Goal: Information Seeking & Learning: Learn about a topic

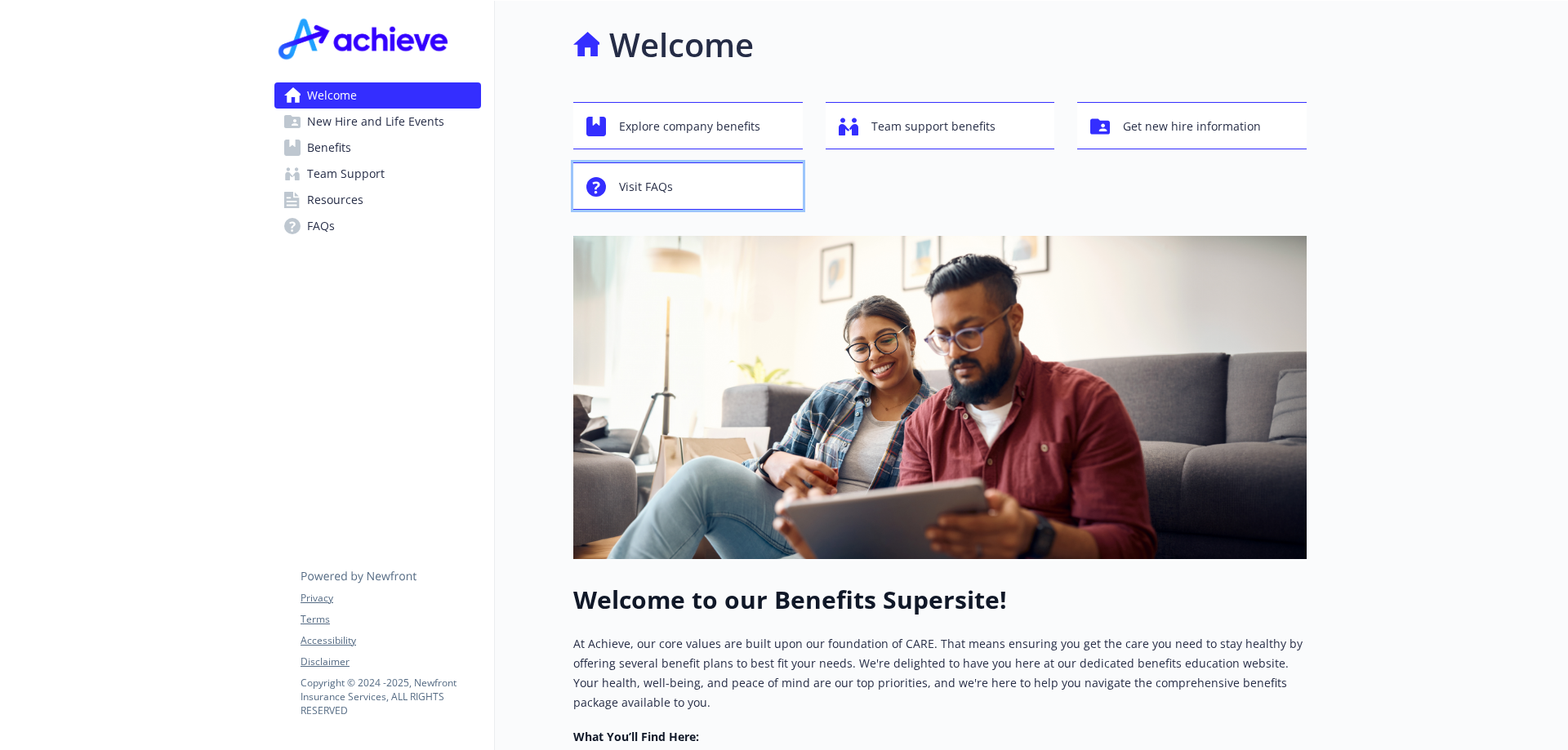
click at [662, 185] on span "Visit FAQs" at bounding box center [645, 187] width 54 height 31
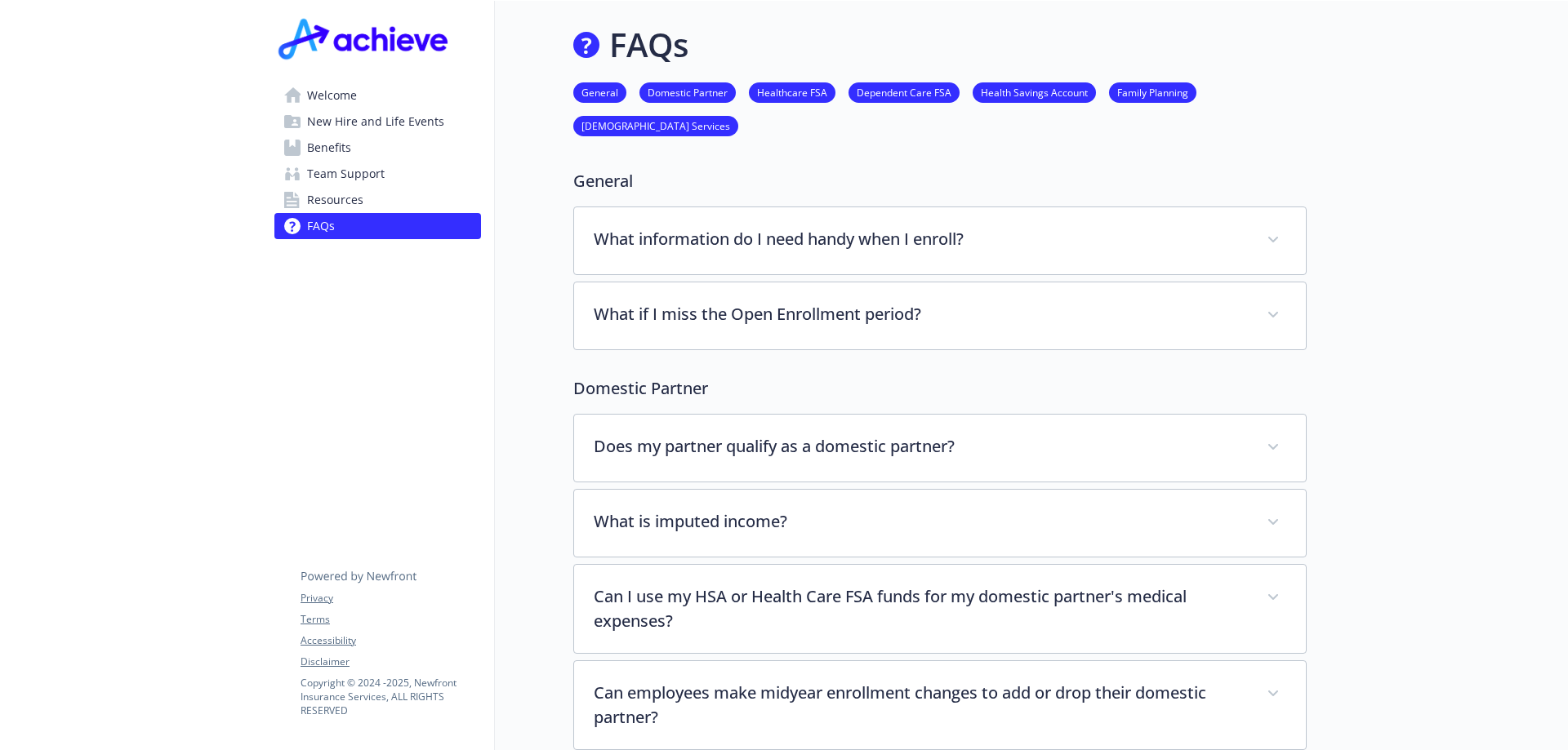
click at [365, 152] on link "Benefits" at bounding box center [377, 148] width 206 height 26
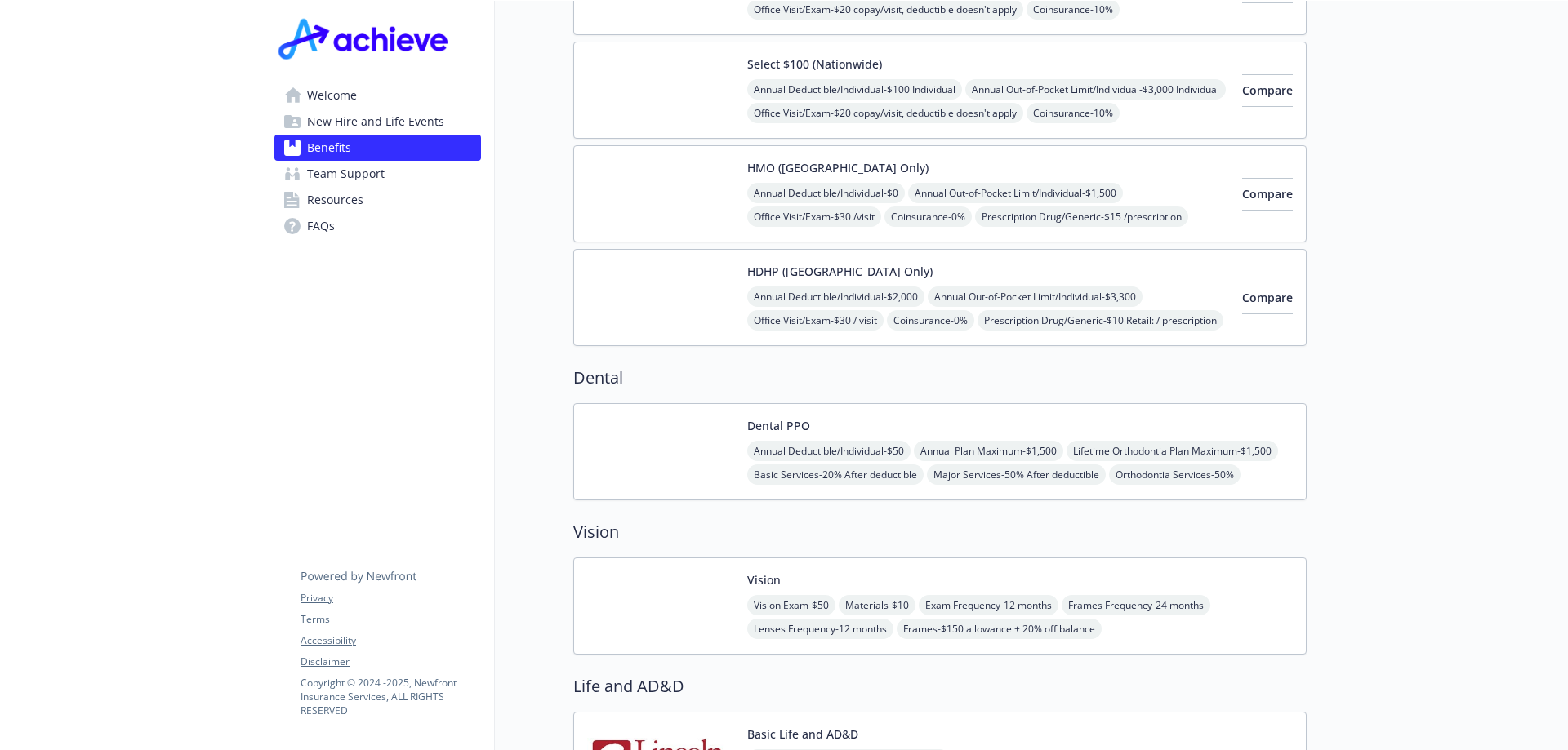
scroll to position [653, 0]
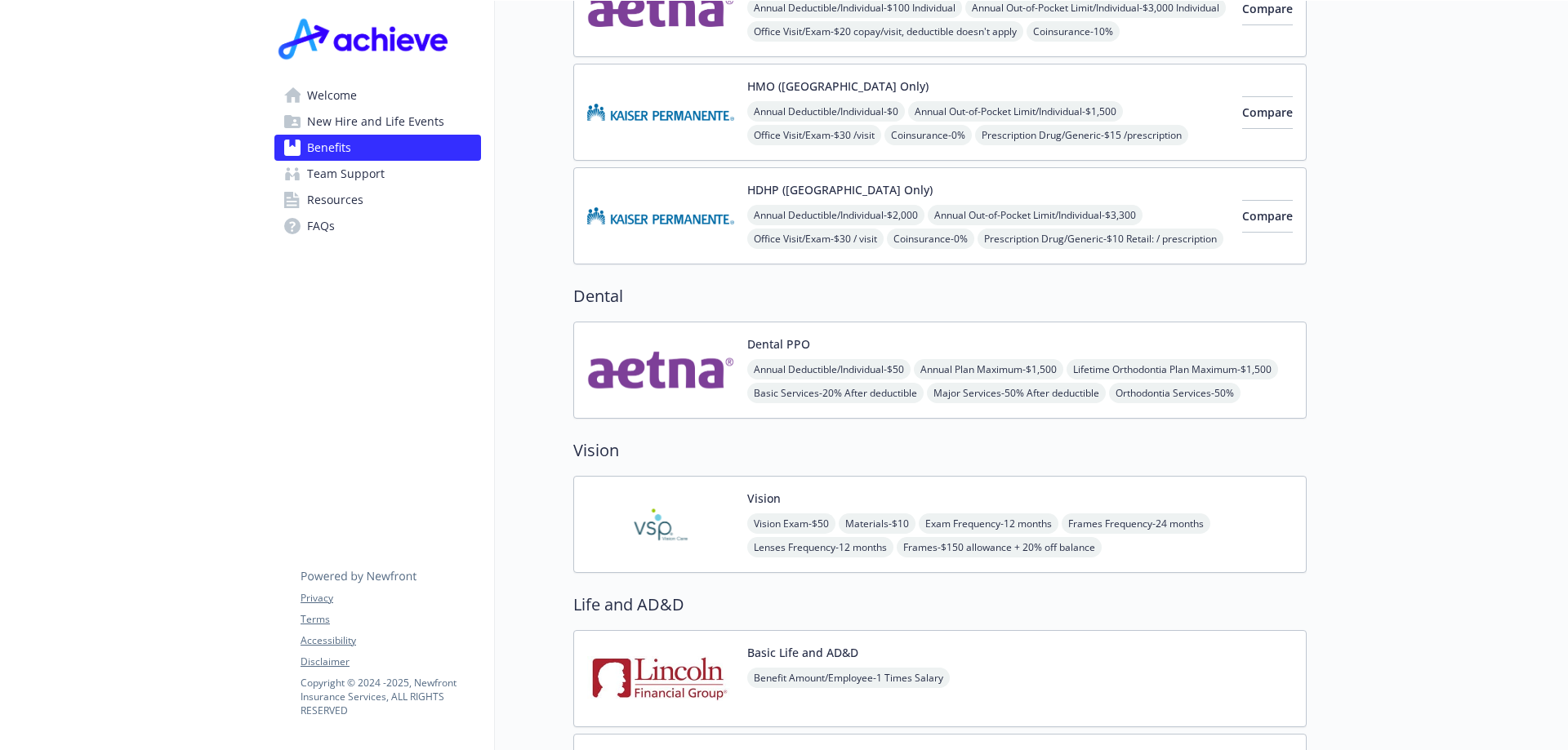
click at [1058, 537] on span "Frames - $150 allowance + 20% off balance" at bounding box center [998, 547] width 205 height 20
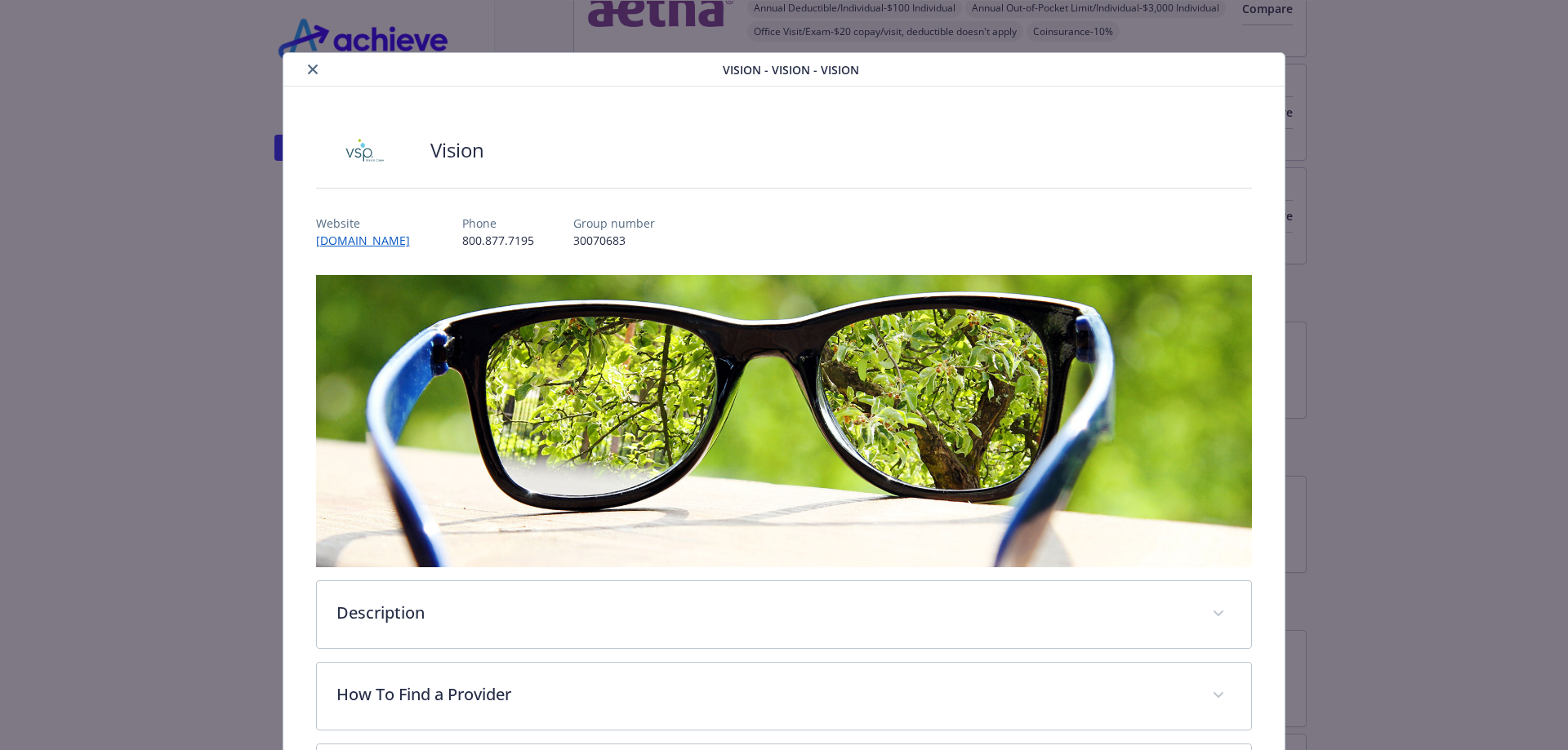
scroll to position [245, 0]
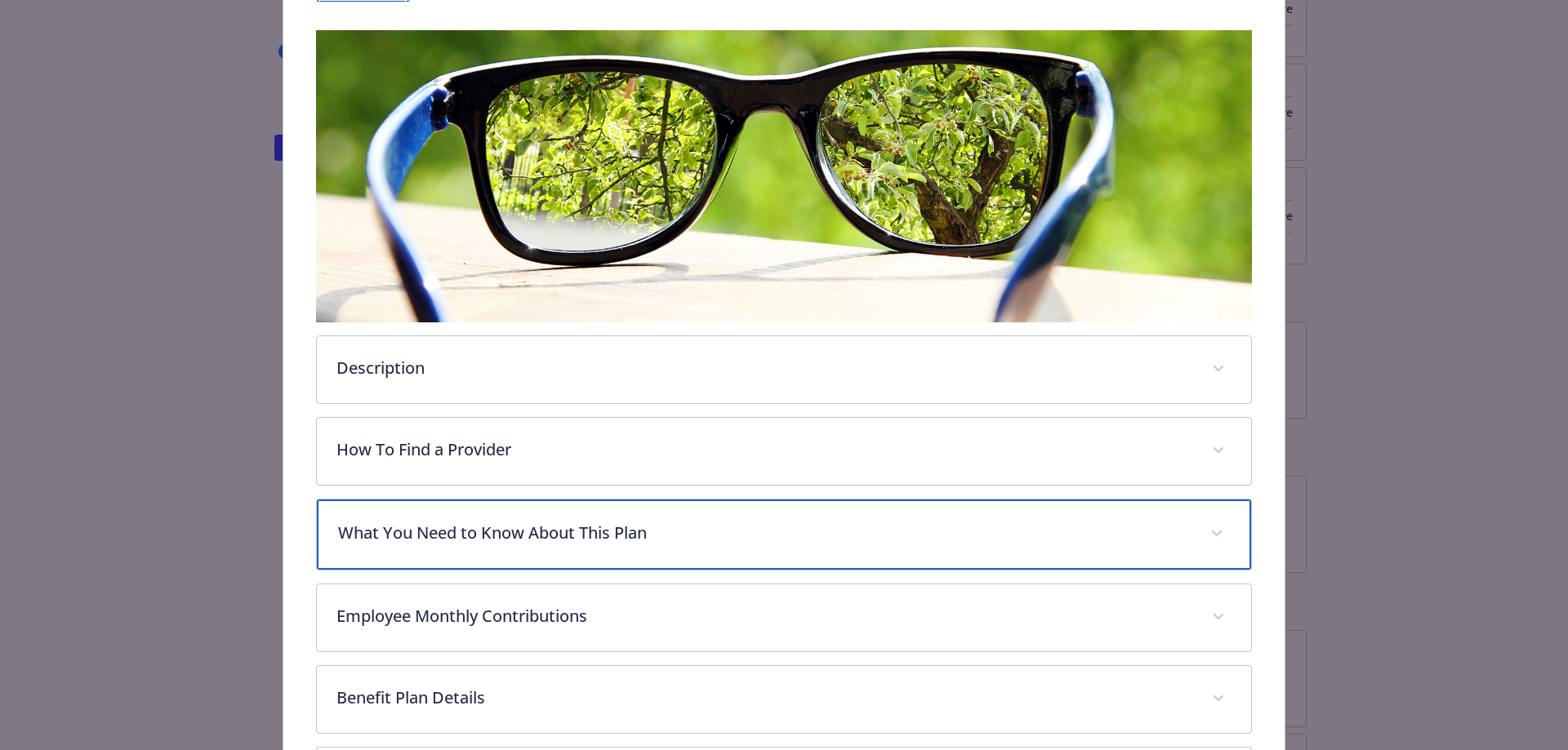
click at [757, 521] on p "What You Need to Know About This Plan" at bounding box center [764, 533] width 853 height 24
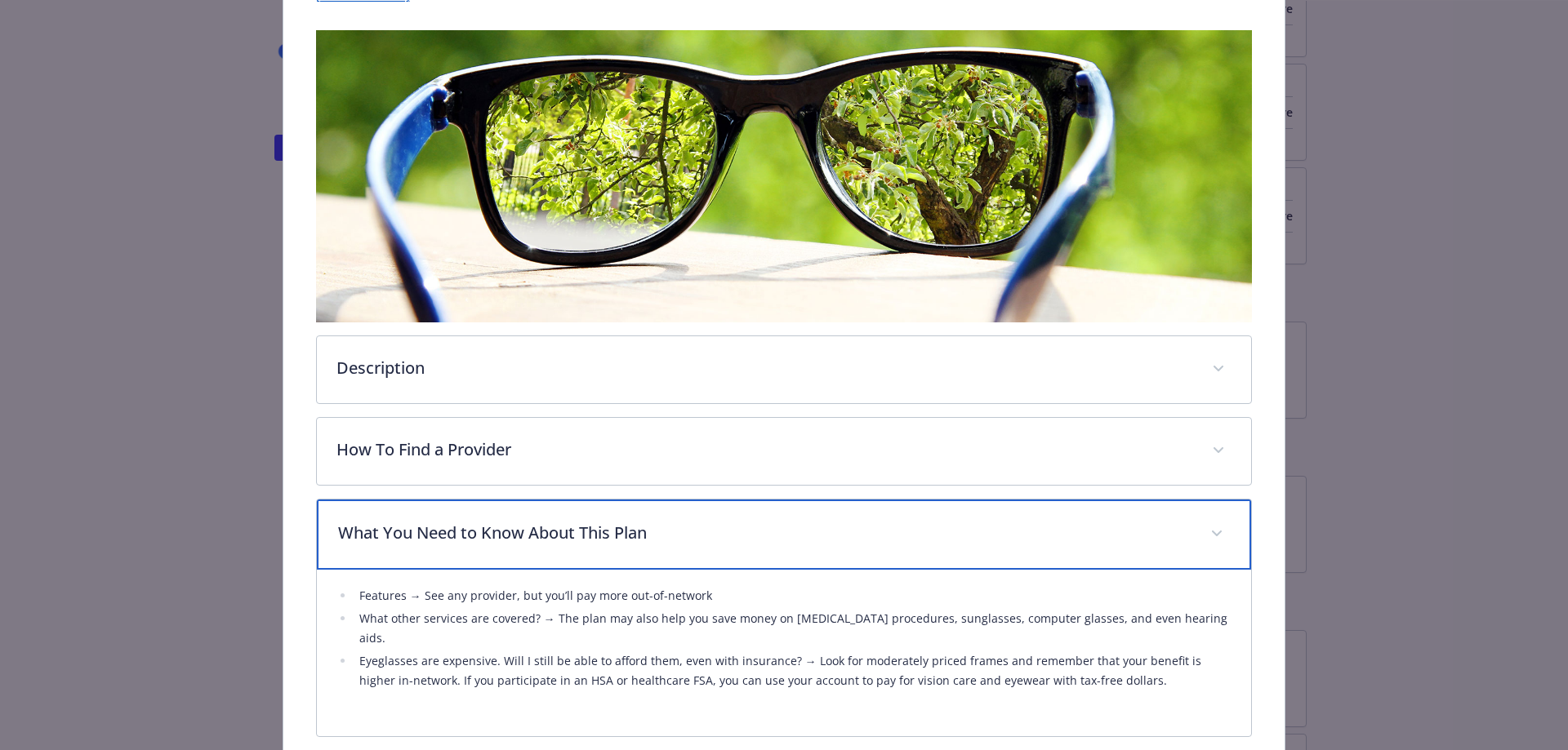
scroll to position [327, 0]
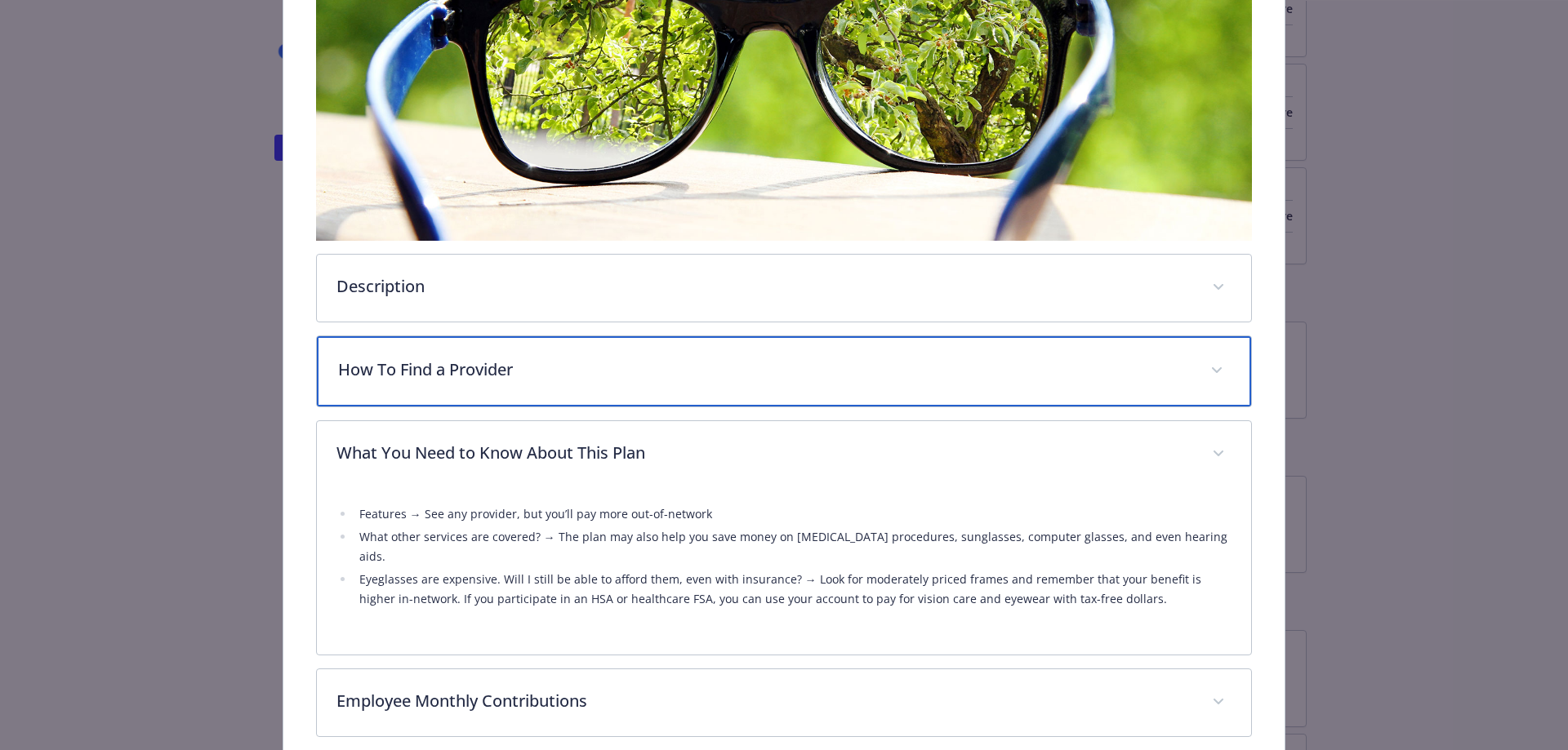
click at [829, 361] on p "How To Find a Provider" at bounding box center [764, 370] width 853 height 24
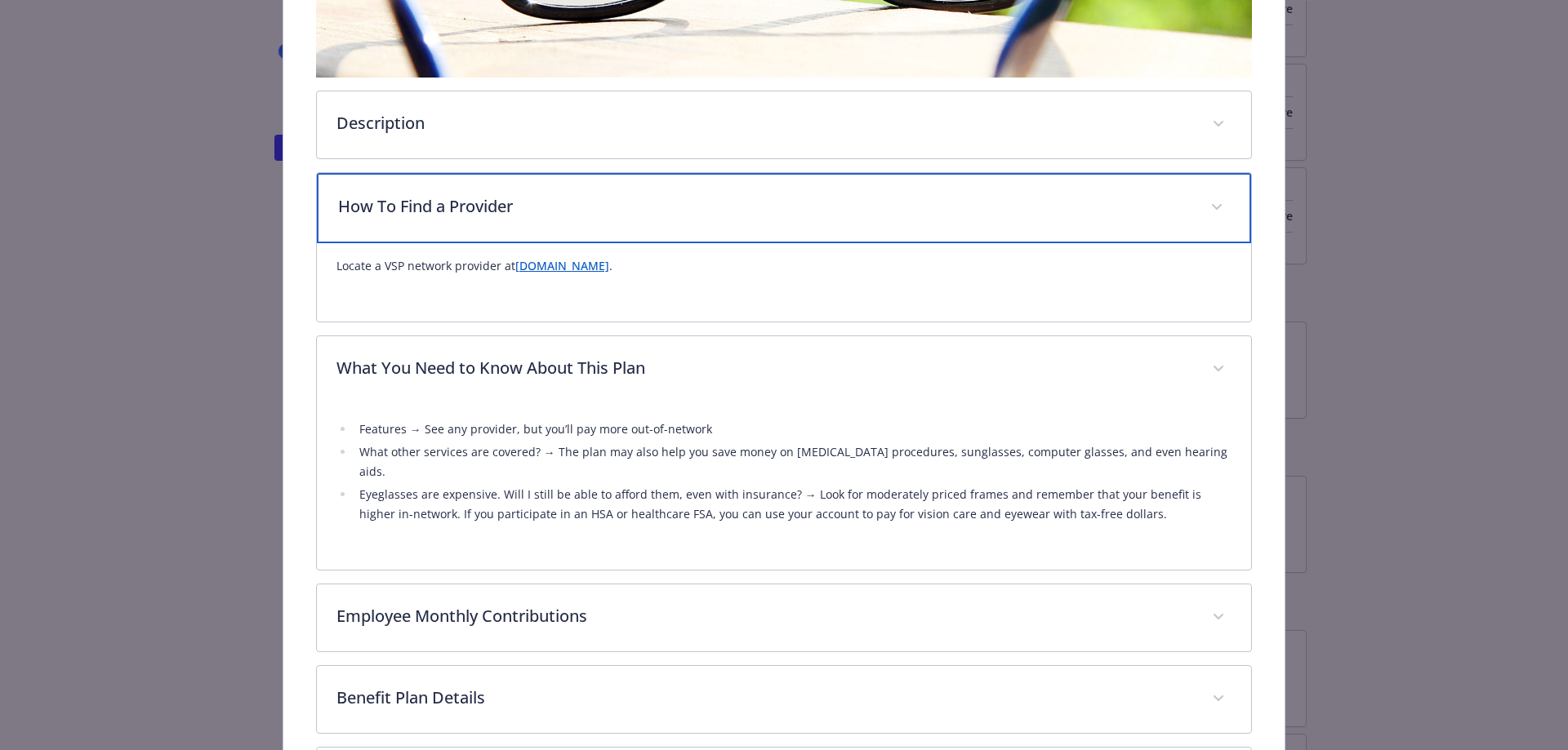
scroll to position [571, 0]
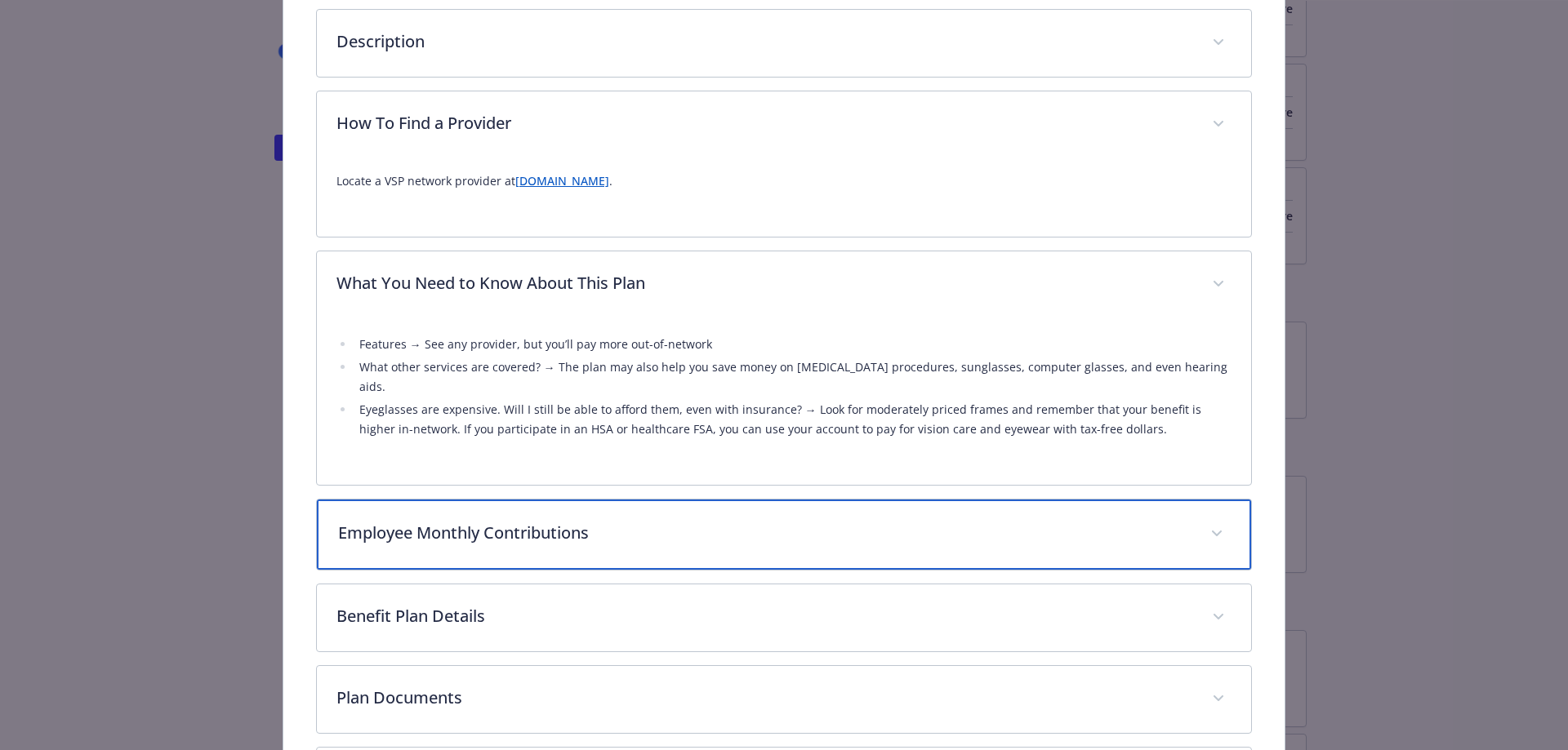
click at [1206, 523] on span "details for plan Vision - Vision - Vision" at bounding box center [1217, 534] width 26 height 26
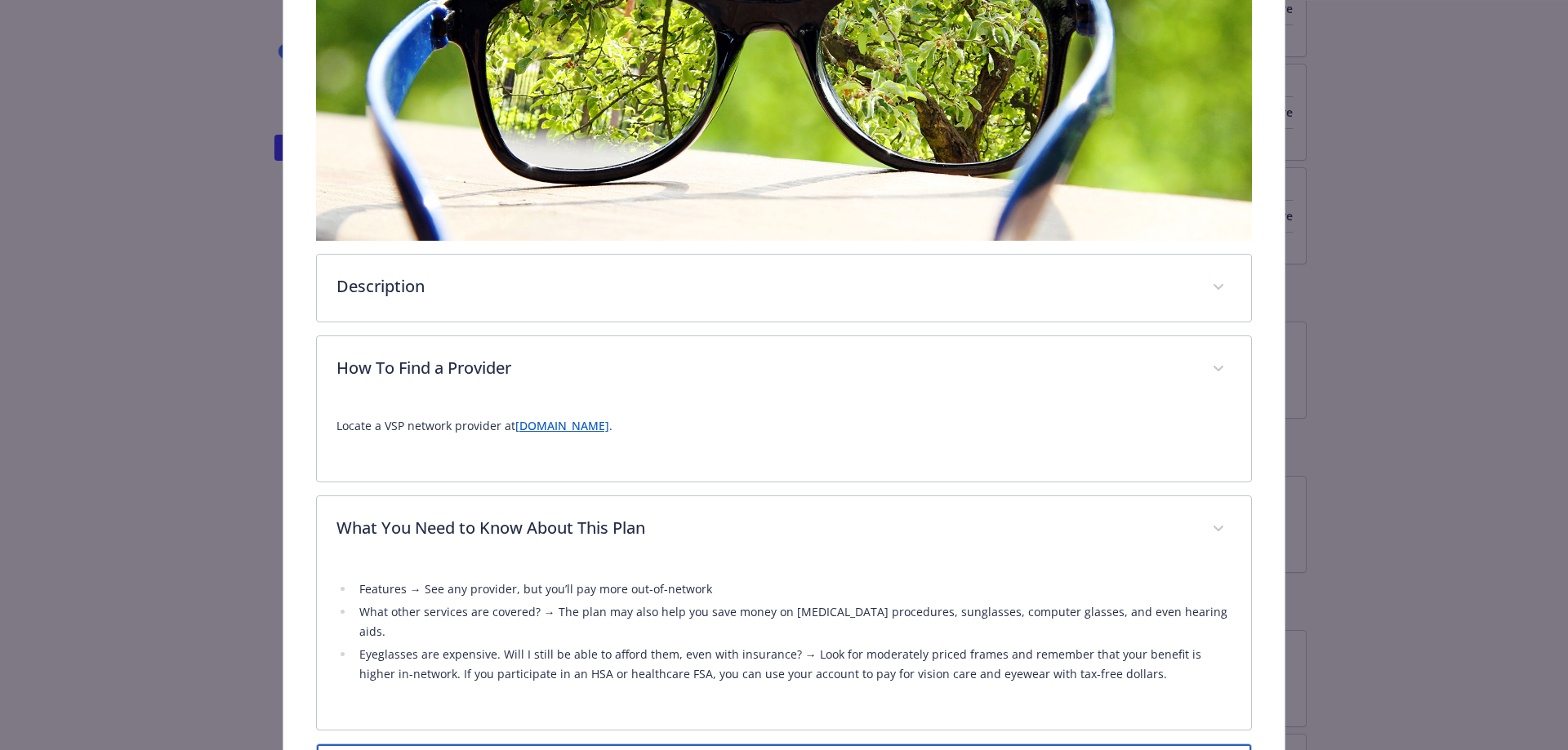
scroll to position [409, 0]
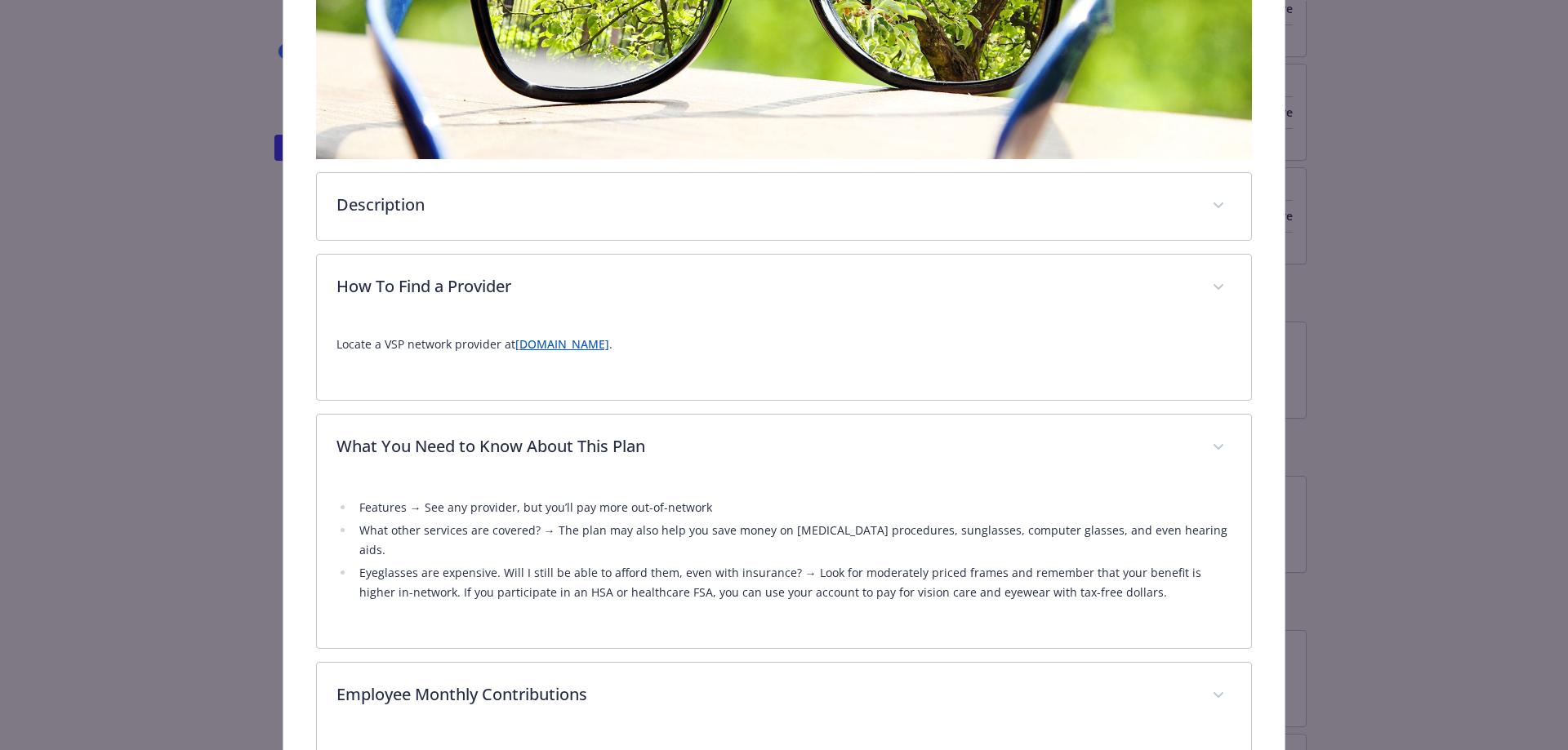
click at [535, 341] on link "[DOMAIN_NAME]" at bounding box center [562, 344] width 94 height 16
